Goal: Task Accomplishment & Management: Manage account settings

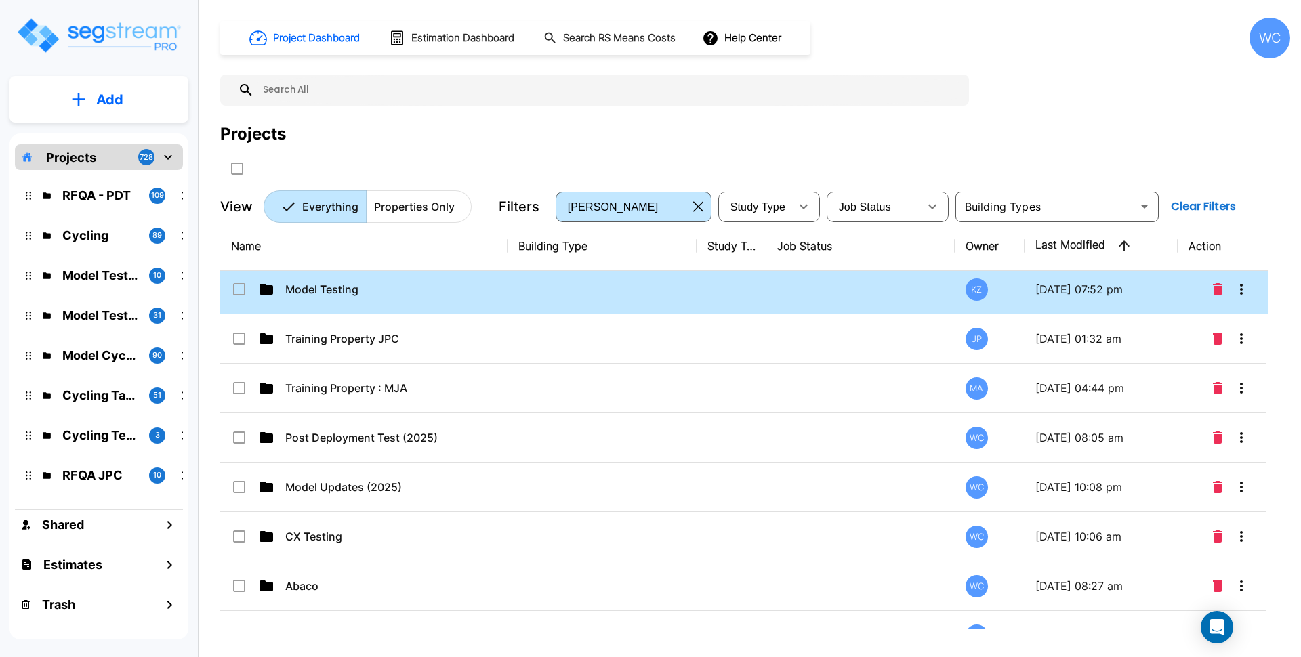
scroll to position [85, 0]
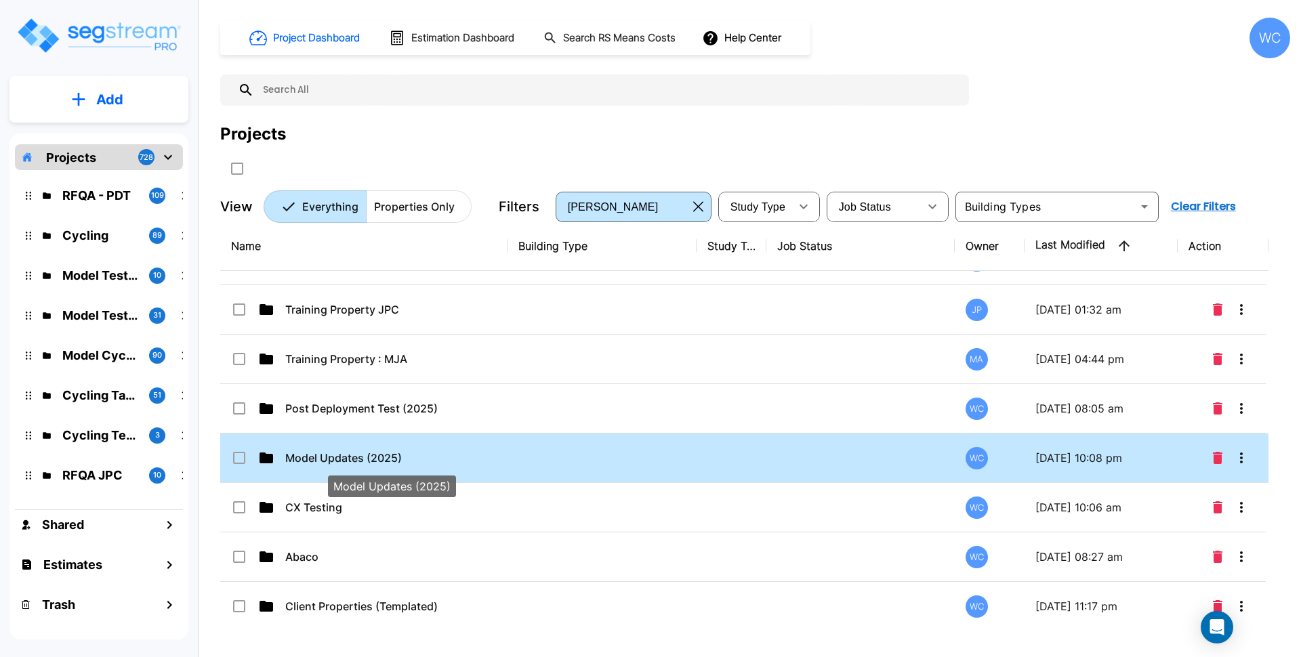
click at [424, 453] on p "Model Updates (2025)" at bounding box center [390, 458] width 211 height 16
checkbox input "true"
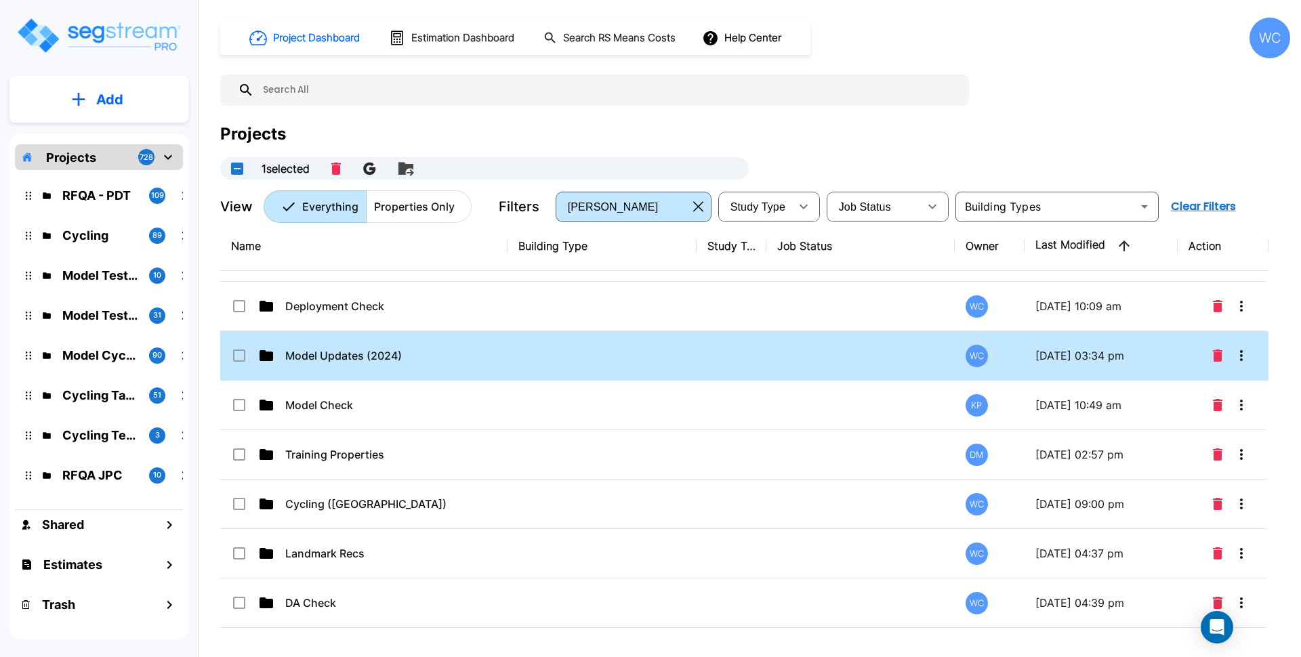
scroll to position [668, 0]
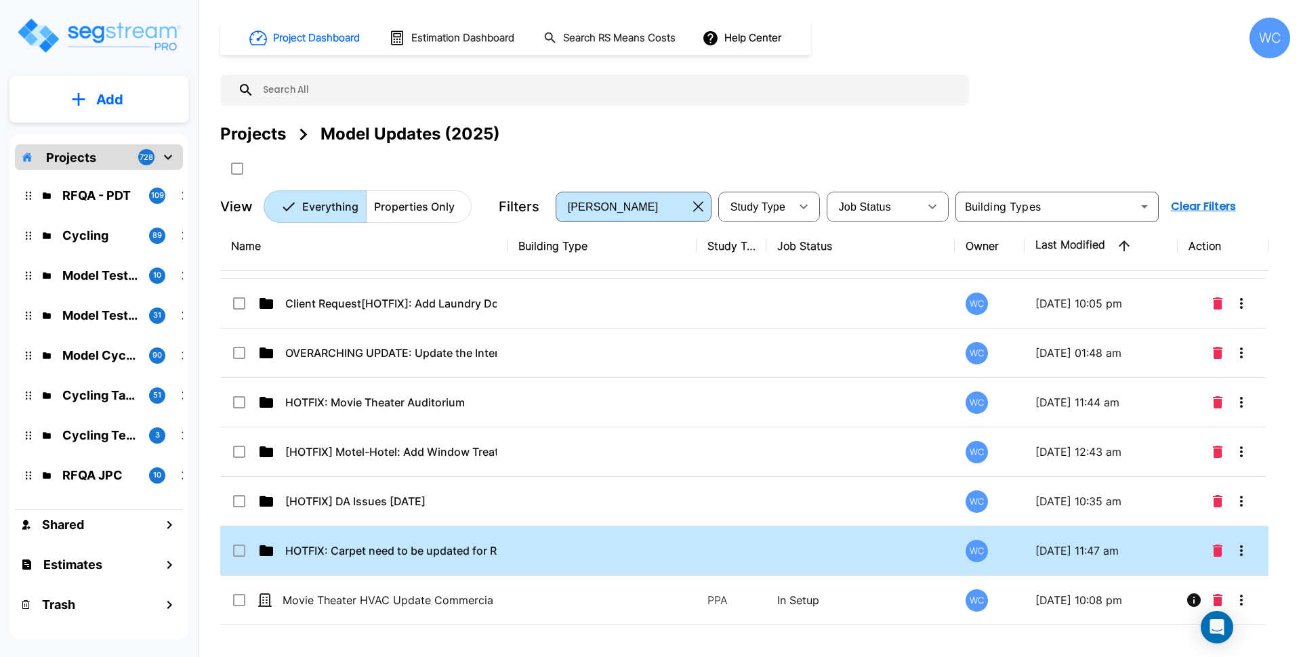
scroll to position [236, 0]
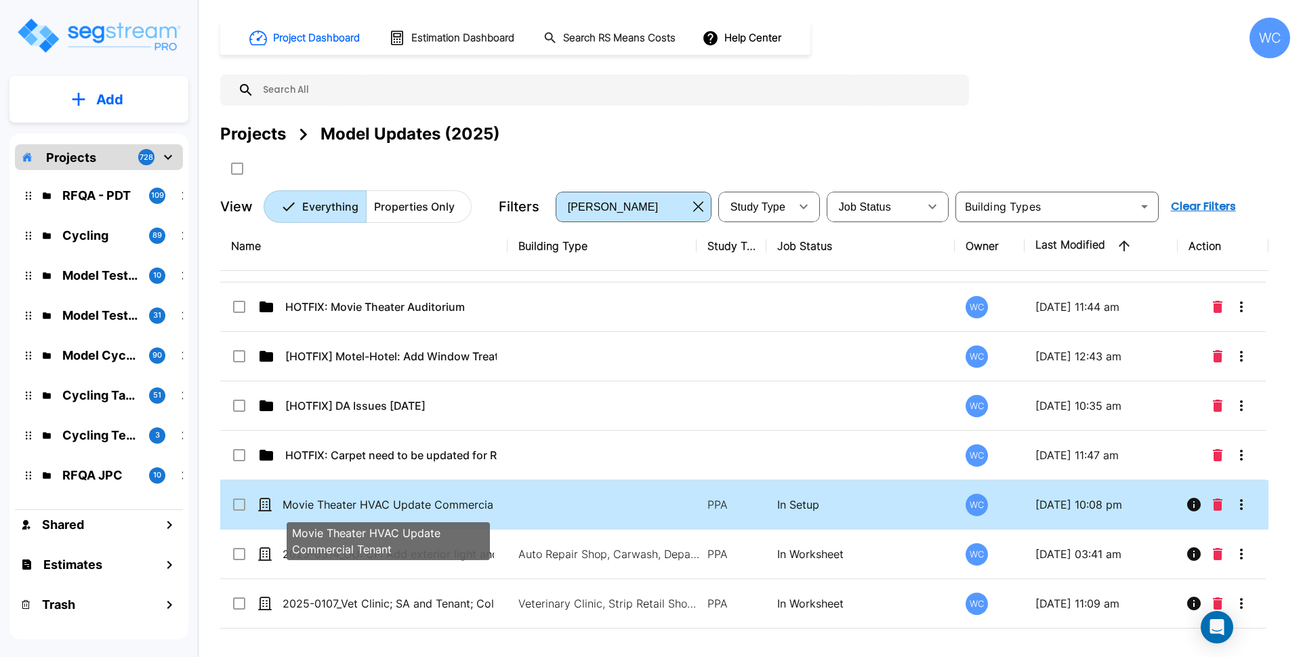
drag, startPoint x: 439, startPoint y: 507, endPoint x: 564, endPoint y: 465, distance: 131.6
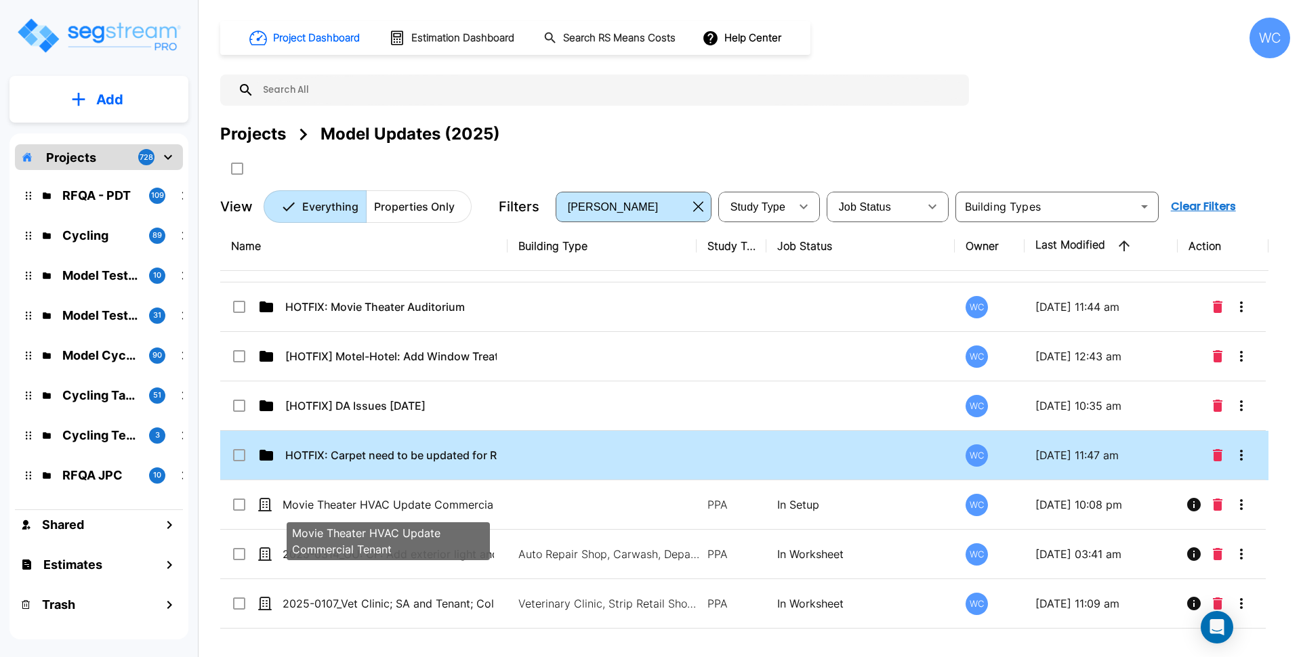
click at [439, 506] on p "Movie Theater HVAC Update Commercial Tenant" at bounding box center [388, 505] width 211 height 16
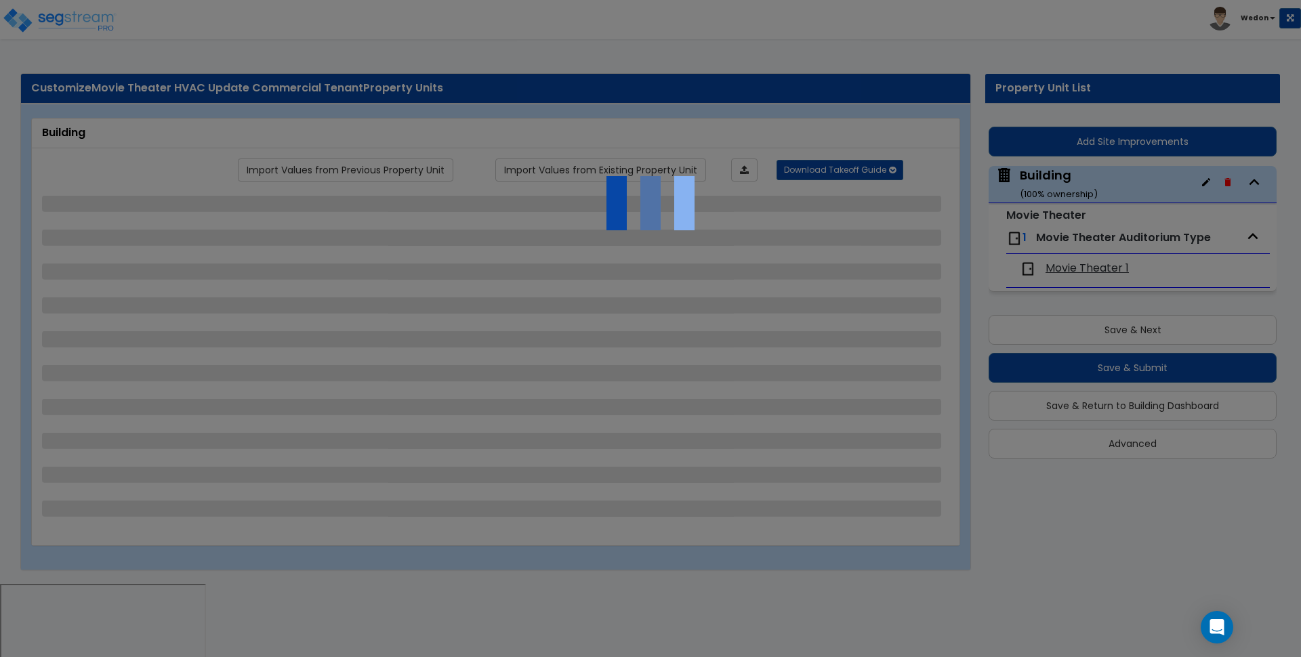
select select "8"
select select "1"
select select "0"
select select "2"
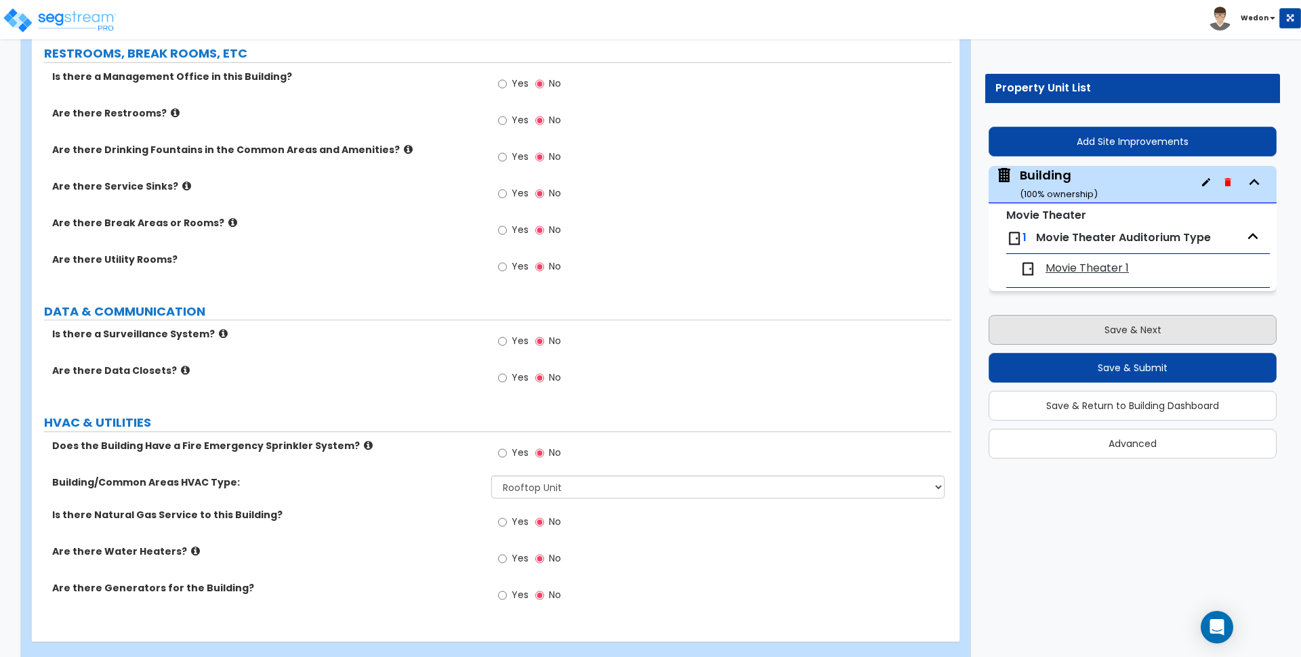
scroll to position [2190, 0]
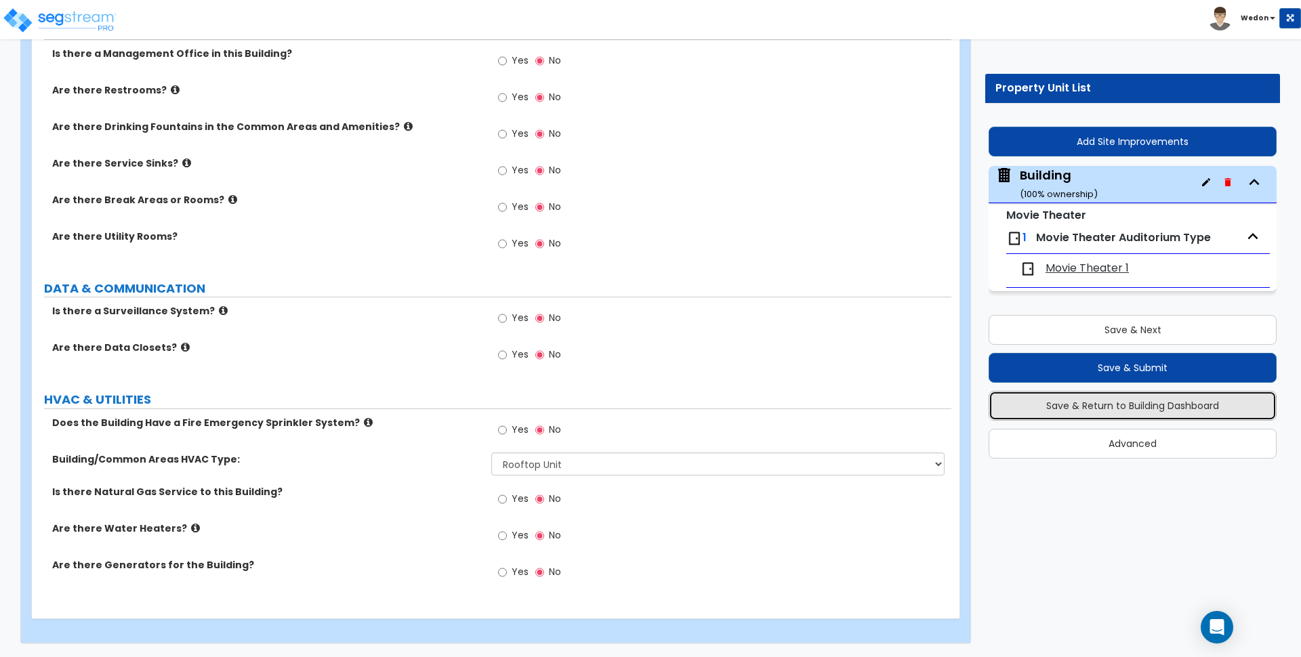
click at [1199, 410] on button "Save & Return to Building Dashboard" at bounding box center [1133, 406] width 288 height 30
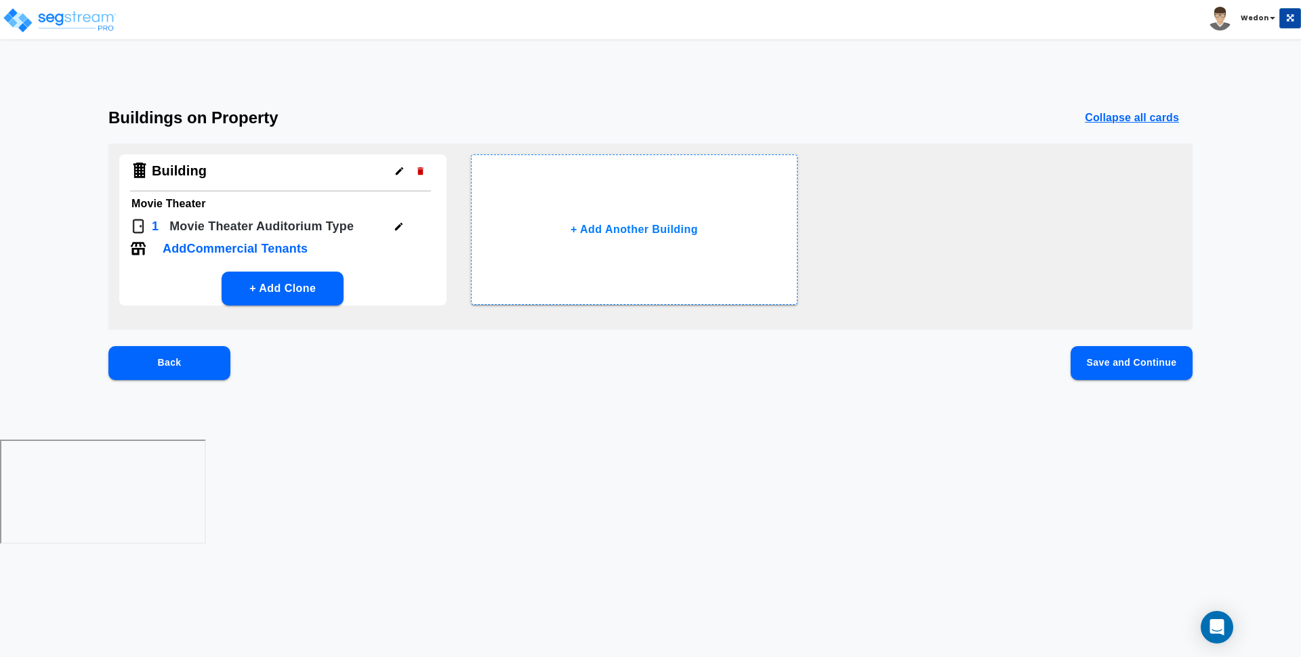
click at [268, 246] on p "Add Commercial Tenants" at bounding box center [235, 249] width 145 height 18
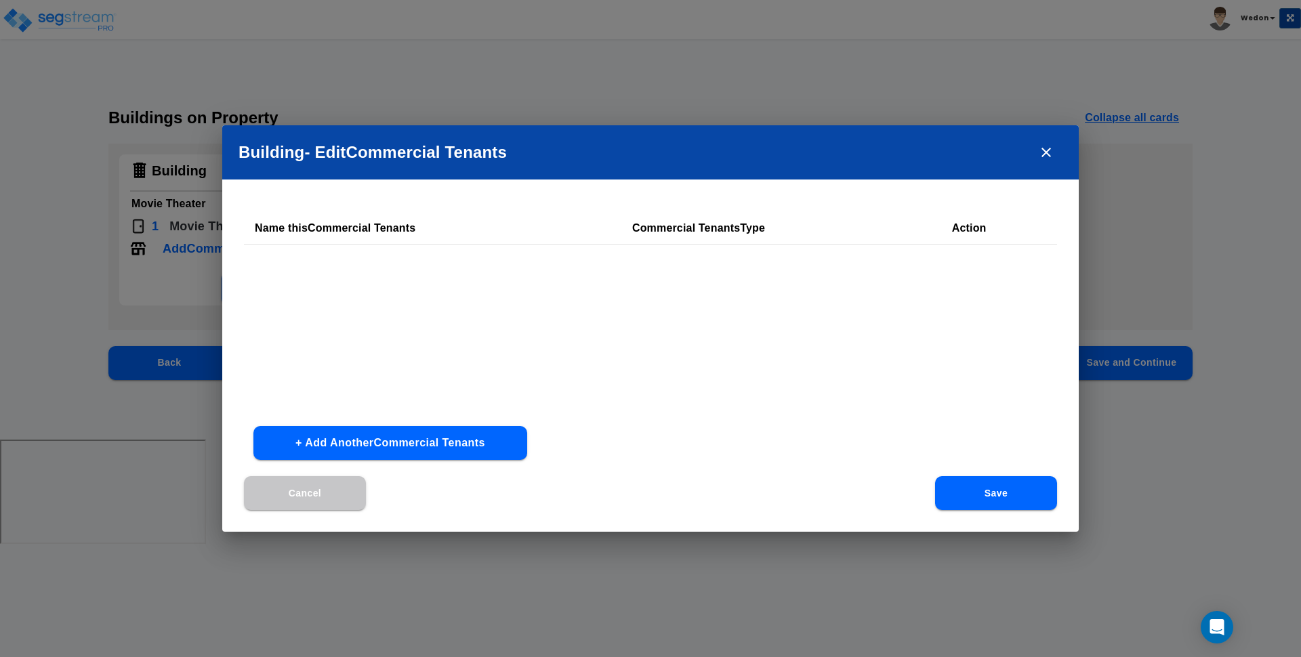
click at [459, 434] on button "+ Add Another Commercial Tenants" at bounding box center [390, 443] width 274 height 34
click at [649, 278] on div at bounding box center [655, 272] width 186 height 18
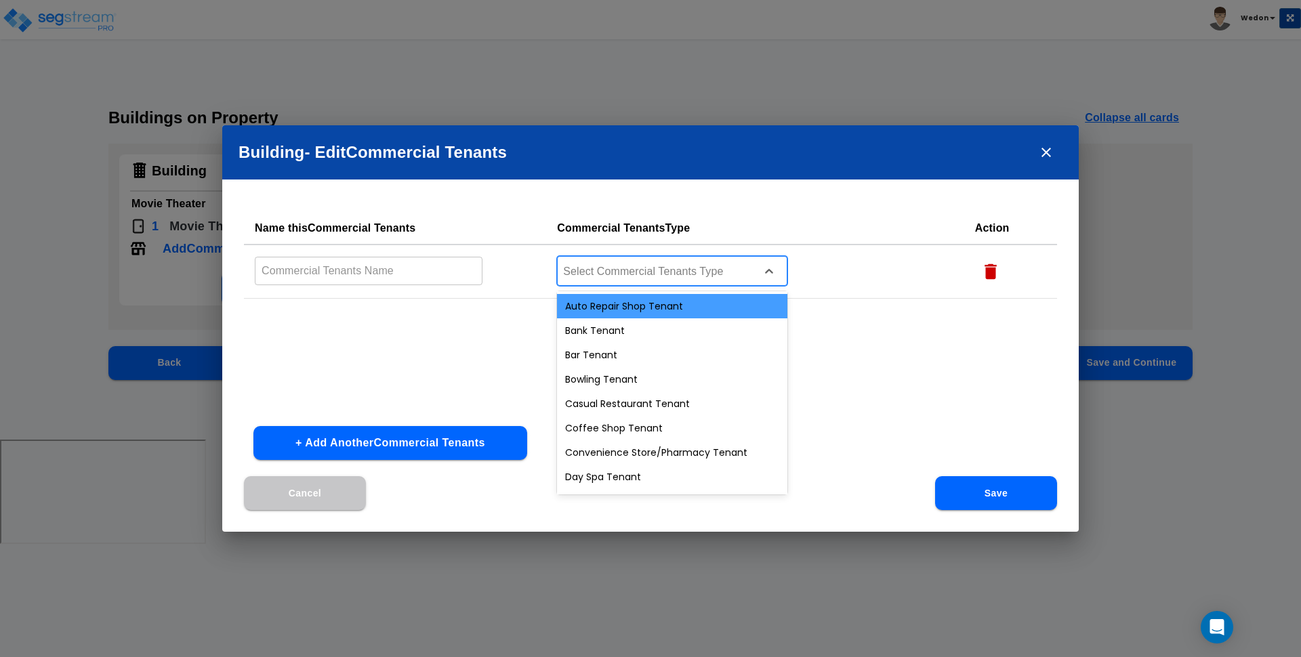
click at [645, 317] on div "Auto Repair Shop Tenant" at bounding box center [672, 306] width 230 height 24
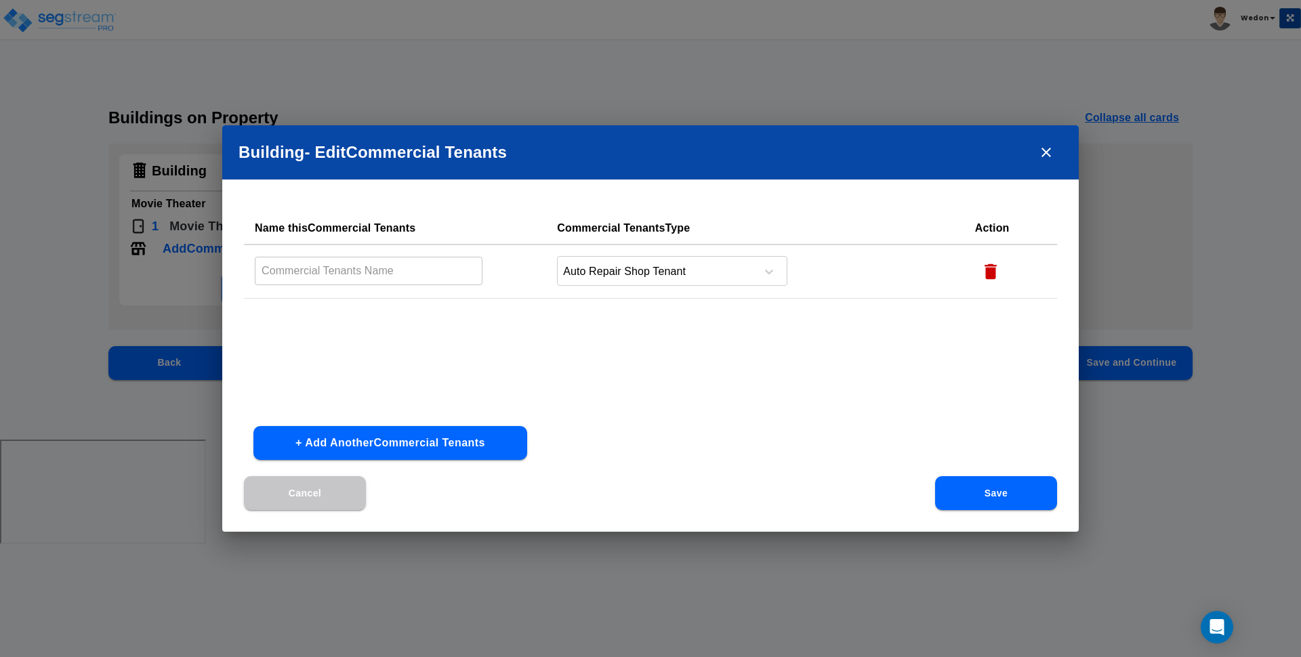
click at [401, 290] on td "​" at bounding box center [395, 272] width 302 height 54
click at [407, 260] on input "text" at bounding box center [369, 270] width 228 height 29
type input "Auto Rep"
